Goal: Information Seeking & Learning: Understand process/instructions

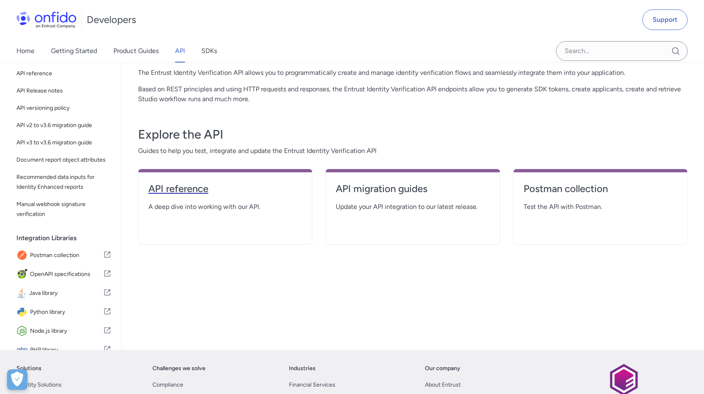
click at [204, 192] on h4 "API reference" at bounding box center [225, 188] width 154 height 13
select select "http"
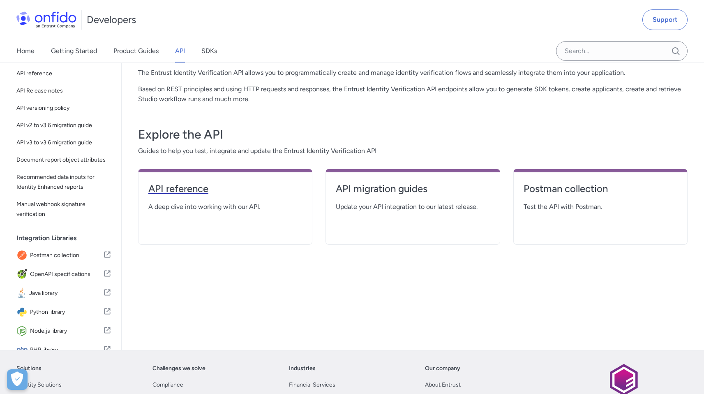
select select "http"
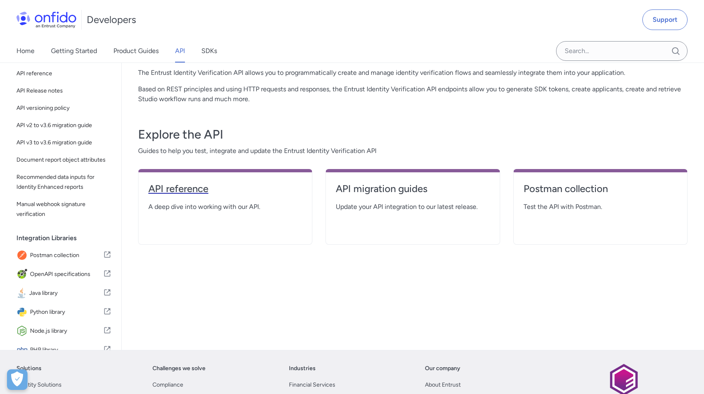
select select "http"
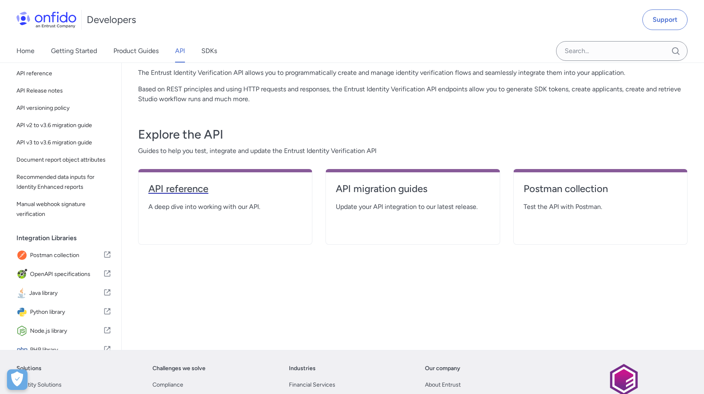
select select "http"
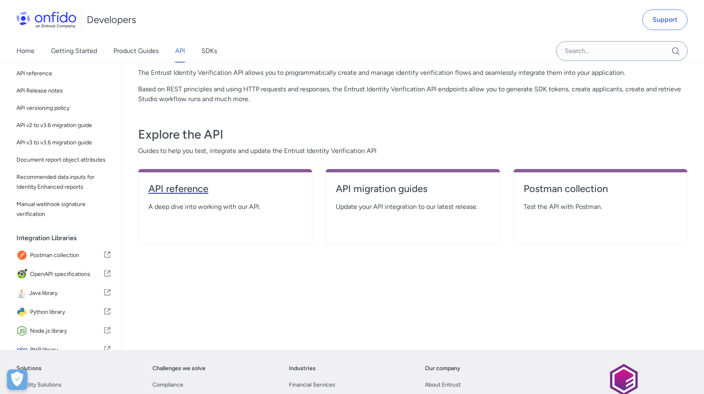
select select "http"
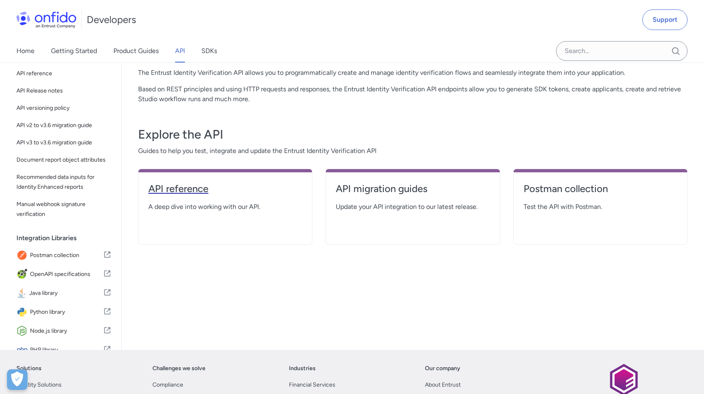
select select "http"
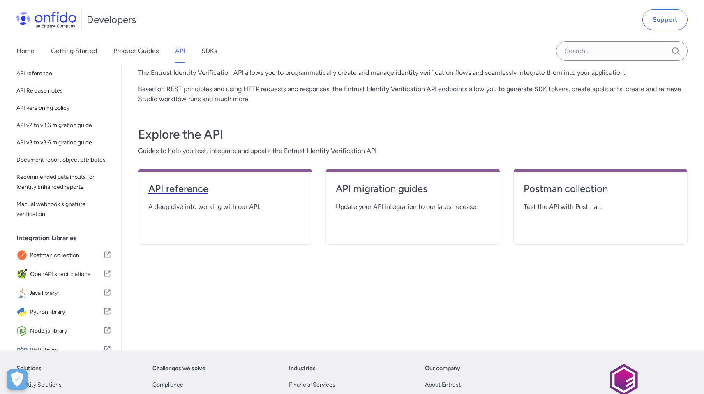
select select "http"
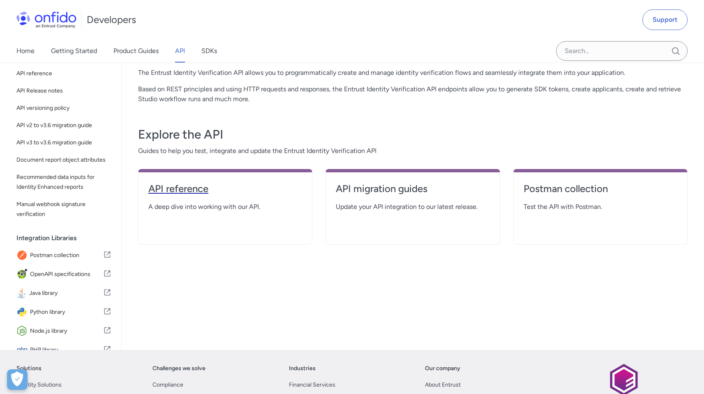
select select "http"
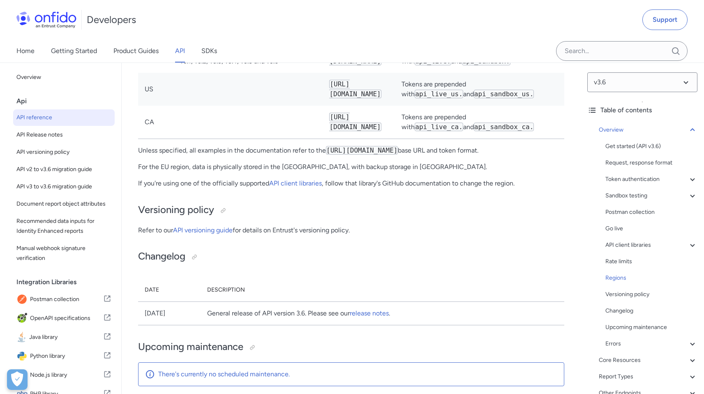
scroll to position [6682, 0]
click at [250, 155] on p "Unless specified, all examples in the documentation refer to the [URL][DOMAIN_N…" at bounding box center [351, 150] width 426 height 10
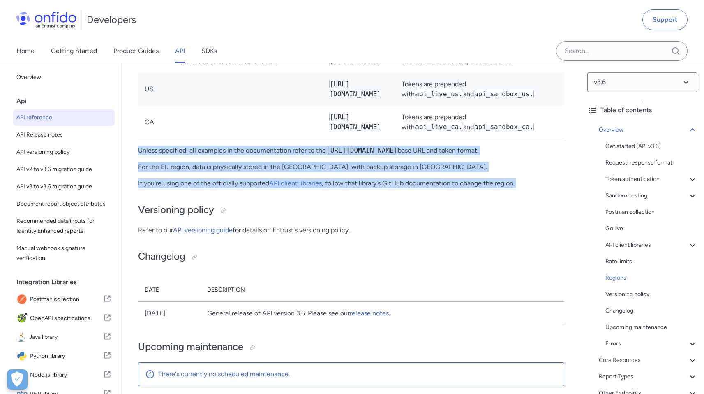
drag, startPoint x: 250, startPoint y: 235, endPoint x: 237, endPoint y: 269, distance: 36.4
click at [228, 188] on p "If you're using one of the officially supported API client libraries , follow t…" at bounding box center [351, 183] width 426 height 10
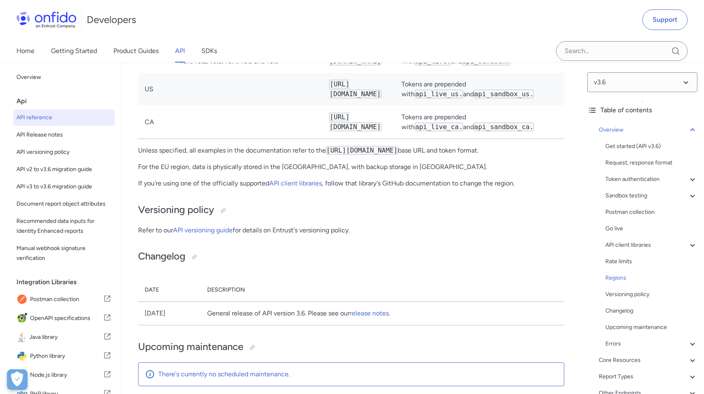
click at [229, 188] on p "If you're using one of the officially supported API client libraries , follow t…" at bounding box center [351, 183] width 426 height 10
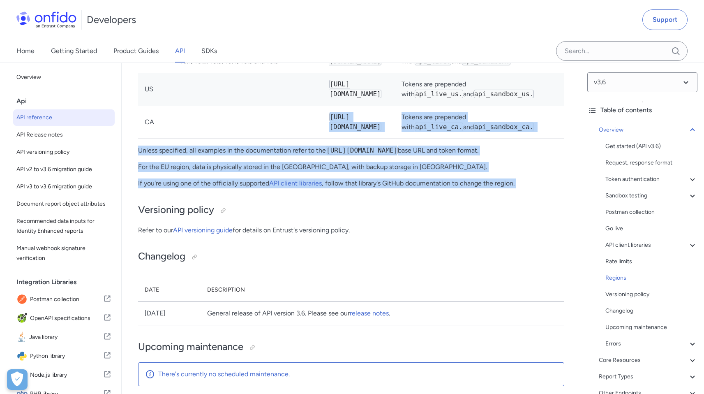
drag, startPoint x: 229, startPoint y: 266, endPoint x: 226, endPoint y: 212, distance: 53.5
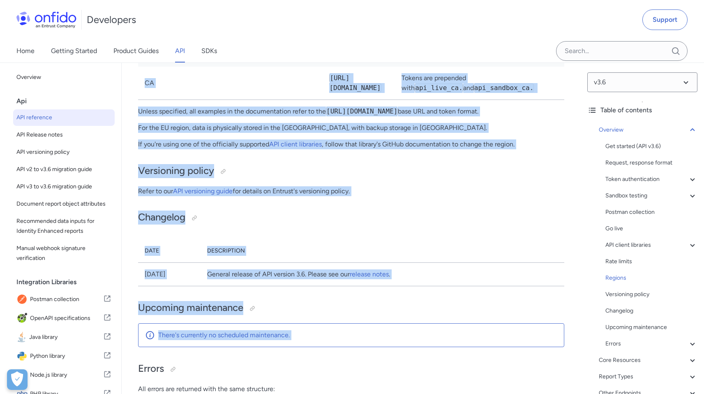
scroll to position [6785, 0]
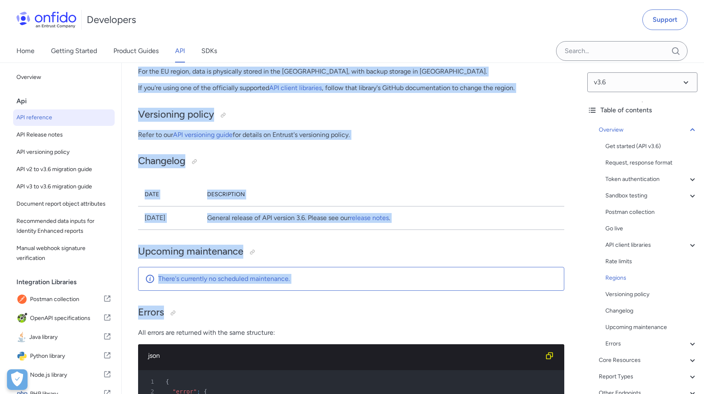
drag, startPoint x: 226, startPoint y: 223, endPoint x: 344, endPoint y: 372, distance: 190.1
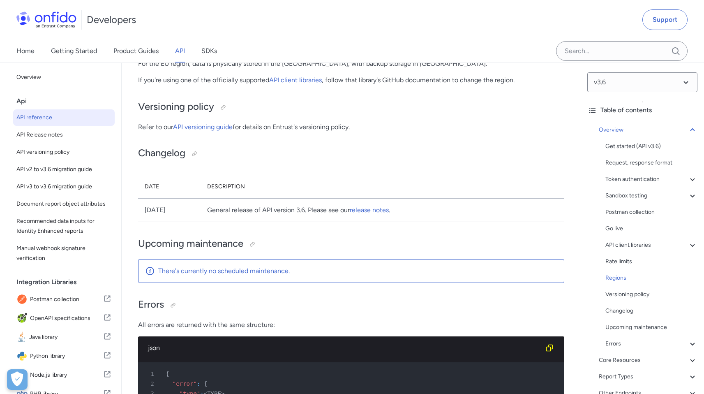
drag, startPoint x: 219, startPoint y: 102, endPoint x: 220, endPoint y: 106, distance: 4.2
click at [219, 36] on td at bounding box center [247, 18] width 149 height 33
click at [229, 52] on p "Unless specified, all examples in the documentation refer to the [URL][DOMAIN_N…" at bounding box center [351, 47] width 426 height 10
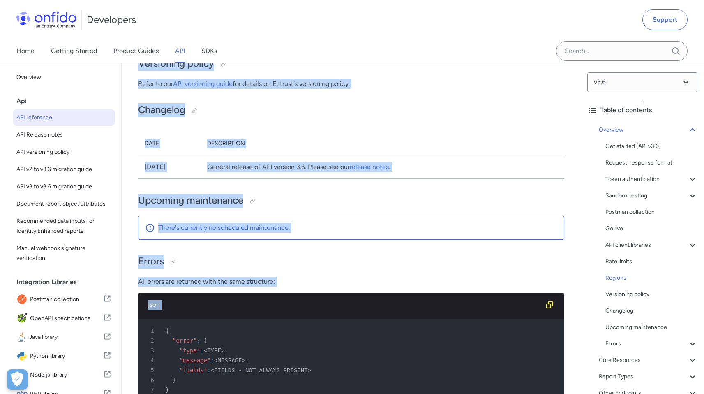
drag, startPoint x: 229, startPoint y: 126, endPoint x: 405, endPoint y: 391, distance: 318.1
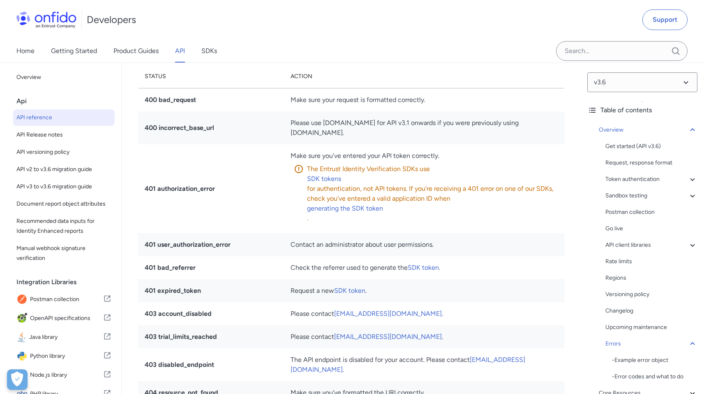
scroll to position [7493, 0]
